Goal: Book appointment/travel/reservation

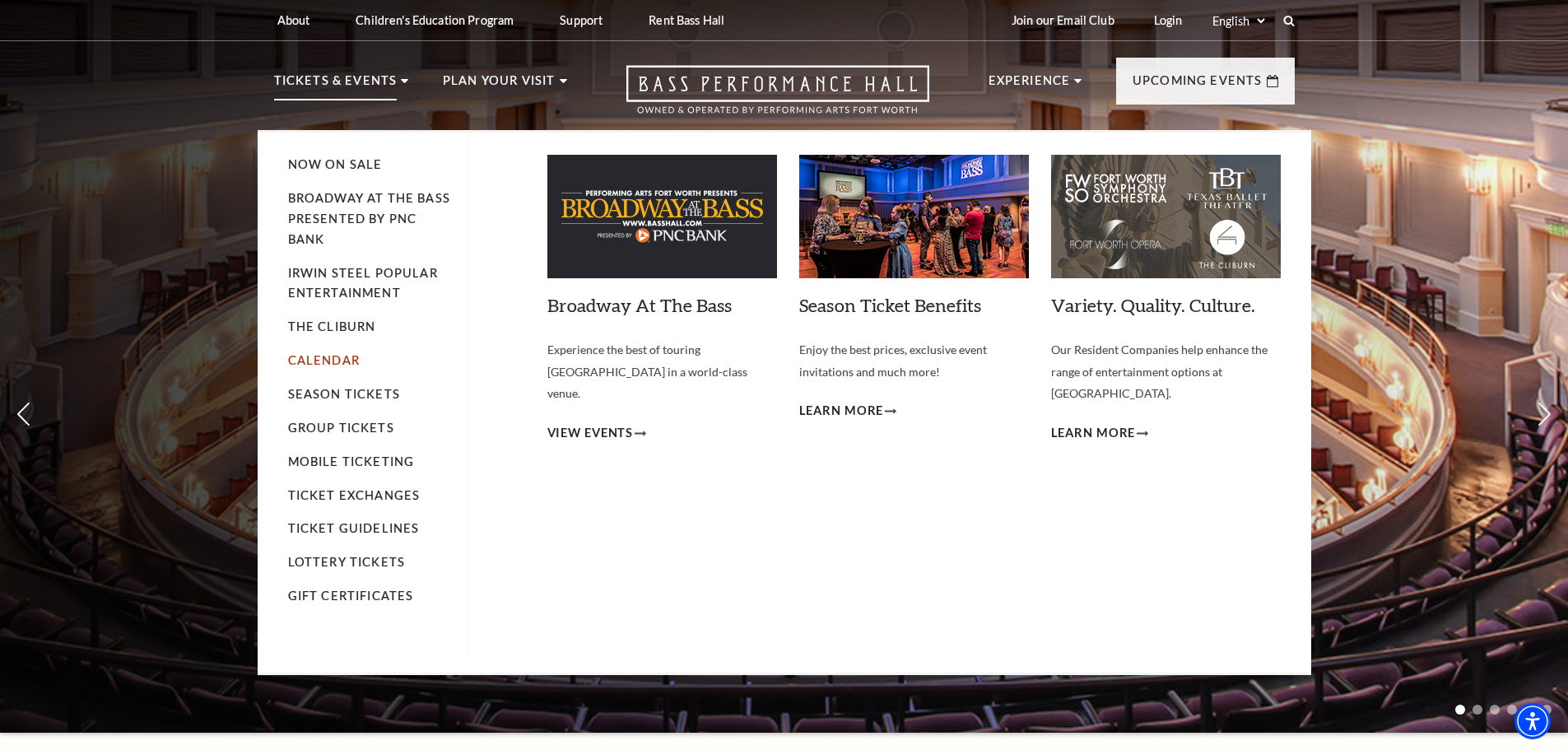
click at [333, 359] on link "Calendar" at bounding box center [324, 360] width 72 height 14
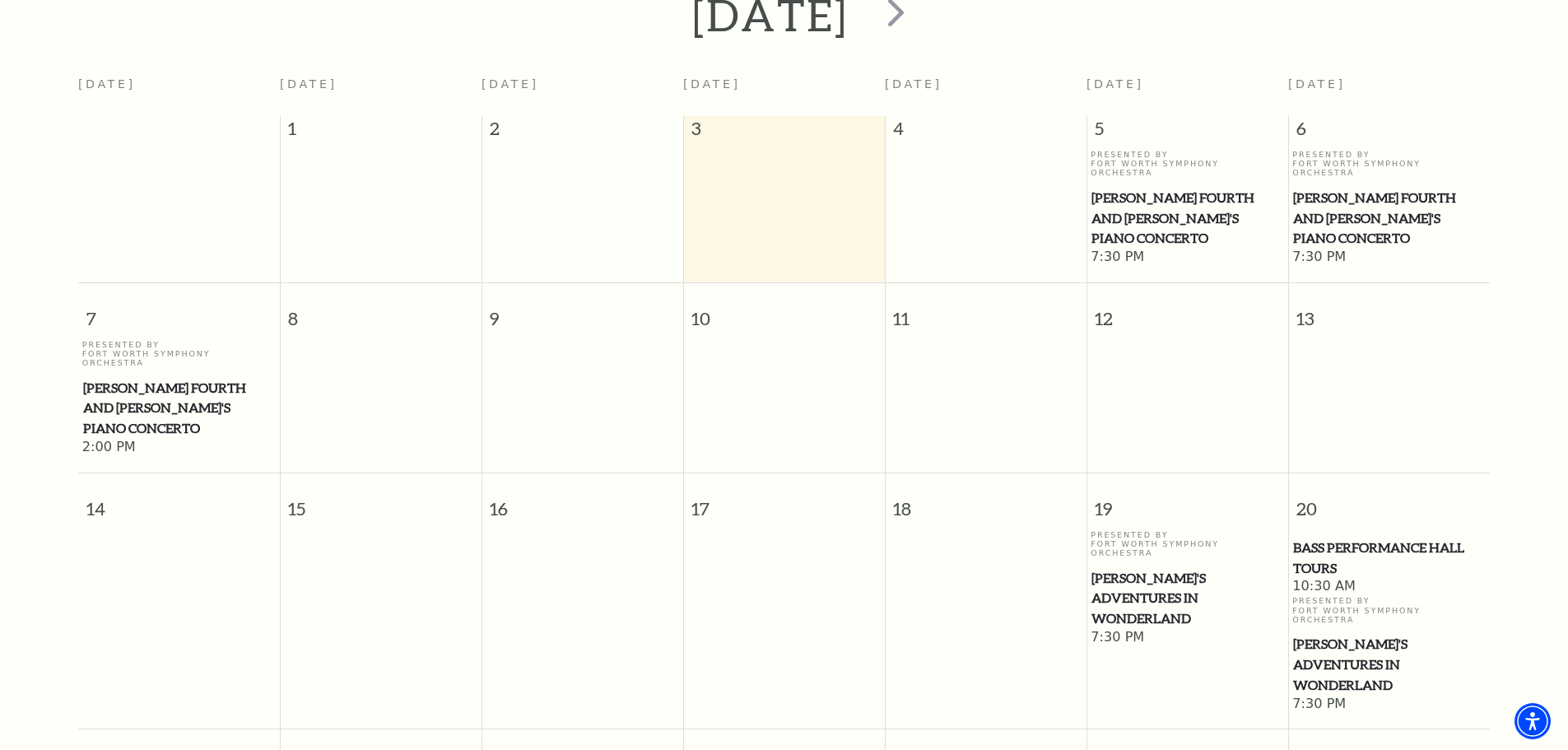
scroll to position [393, 0]
click at [558, 337] on td at bounding box center [582, 395] width 202 height 117
click at [175, 375] on span "[PERSON_NAME] Fourth and [PERSON_NAME]'s Piano Concerto" at bounding box center [179, 405] width 192 height 61
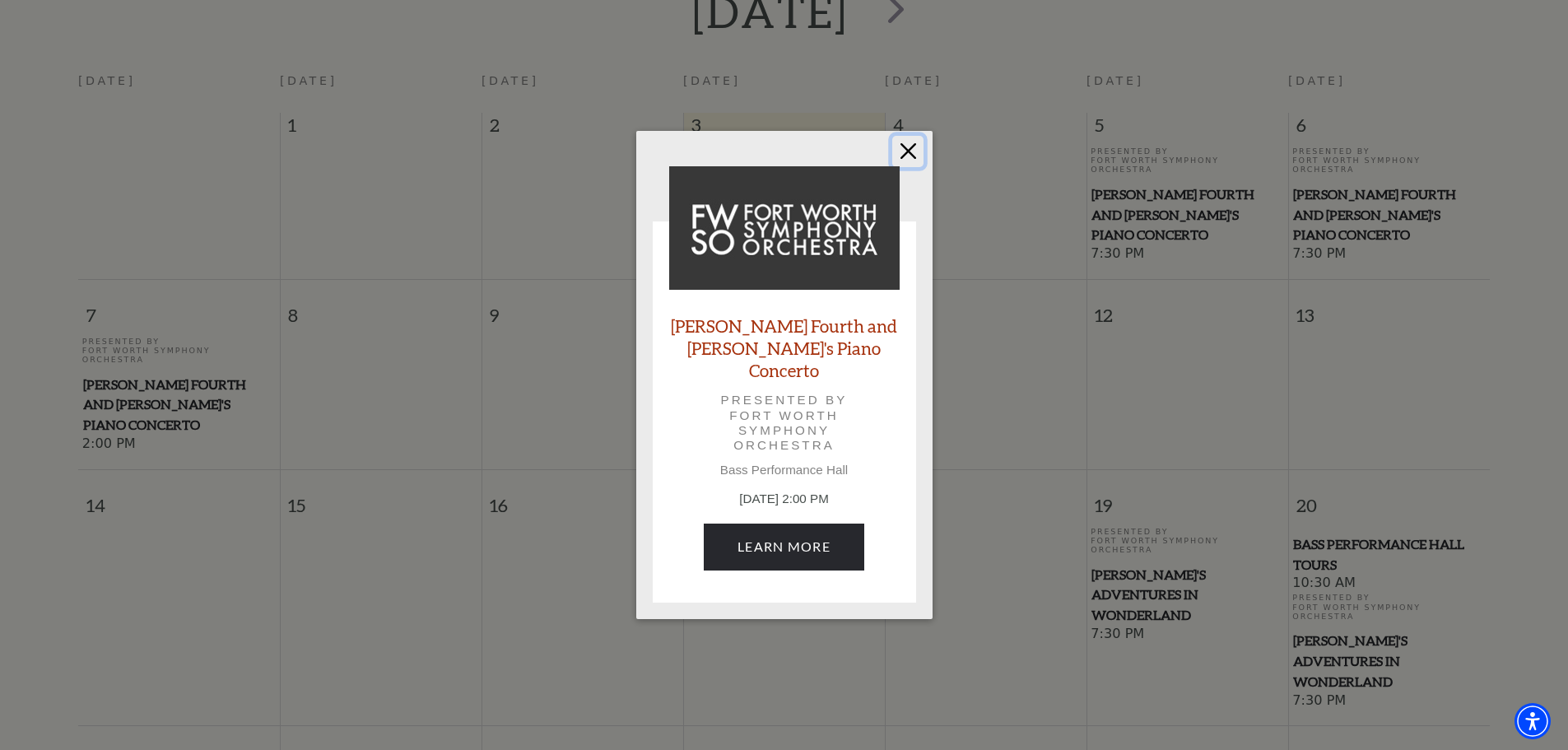
click at [907, 165] on button "Close" at bounding box center [908, 151] width 31 height 31
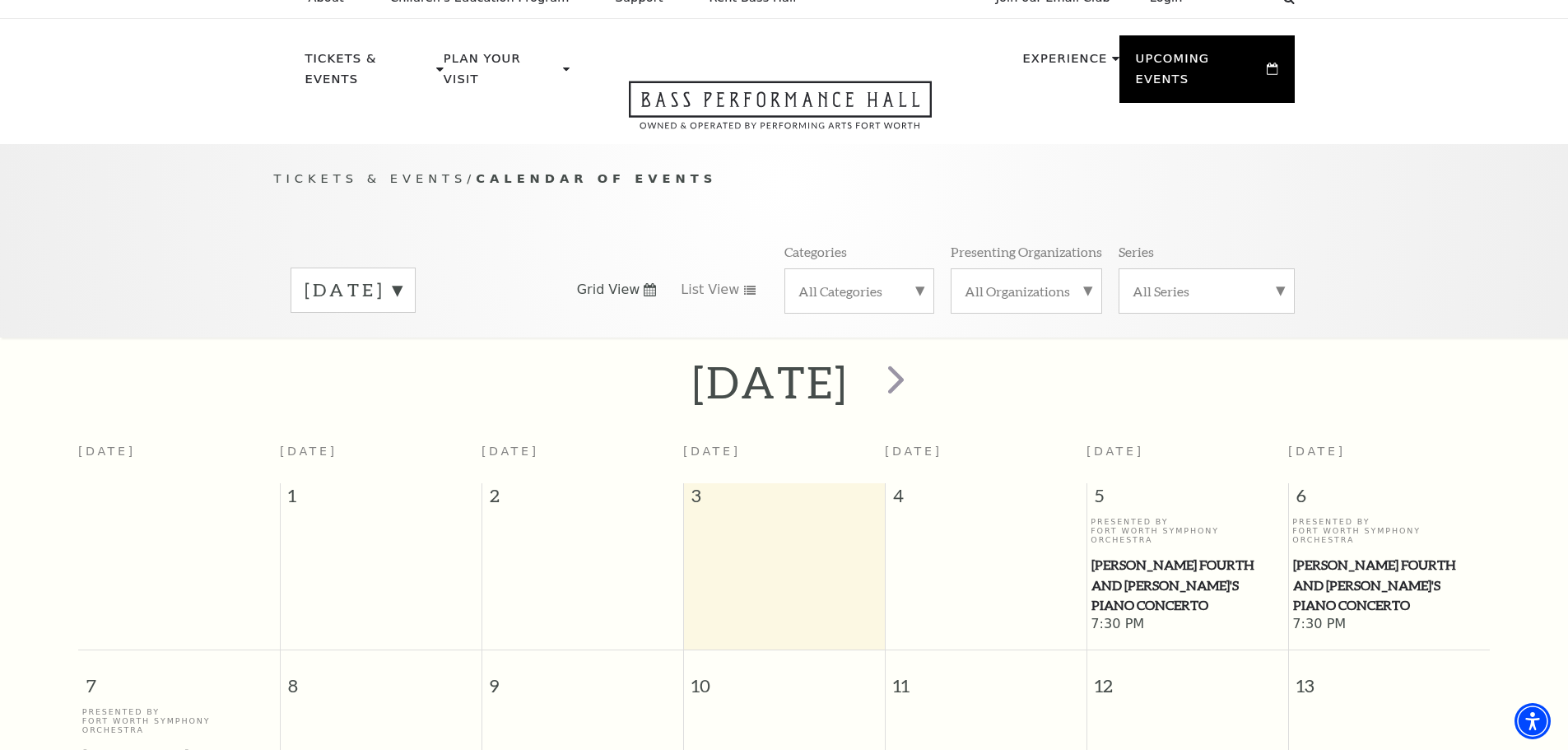
scroll to position [0, 0]
